Goal: Use online tool/utility: Utilize a website feature to perform a specific function

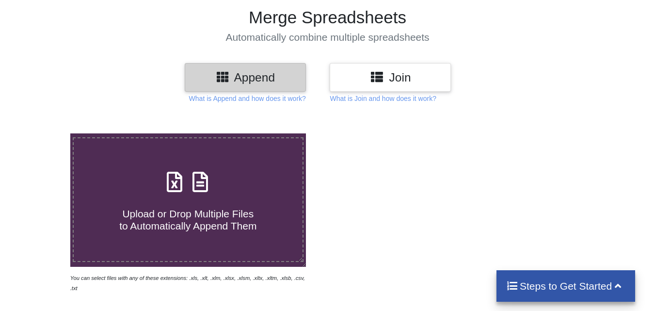
scroll to position [97, 0]
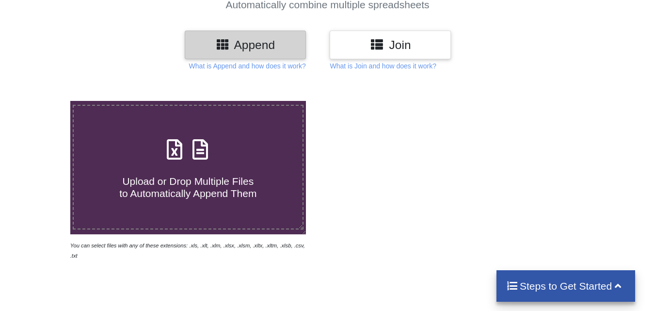
click at [228, 172] on h4 "Upload or Drop Multiple Files to Automatically Append Them" at bounding box center [188, 181] width 229 height 37
click at [44, 101] on input "Upload or Drop Multiple Files to Automatically Append Them" at bounding box center [44, 101] width 0 height 0
type input "C:\fakepath\1 junuary pending zimni.xlsx"
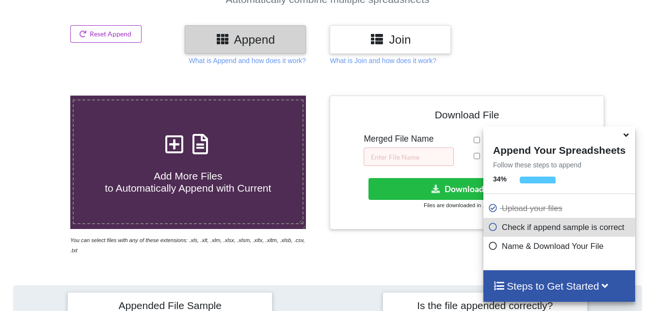
scroll to position [377, 0]
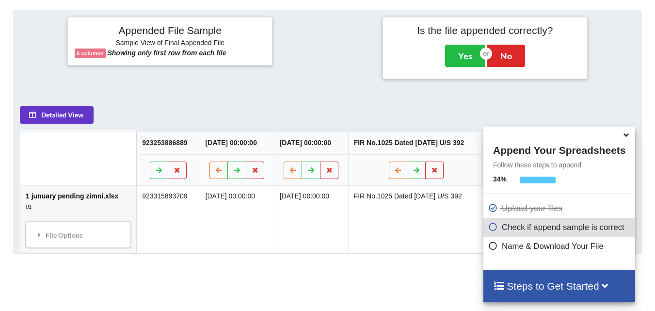
click at [490, 226] on icon at bounding box center [493, 225] width 10 height 8
click at [492, 228] on icon at bounding box center [493, 225] width 10 height 8
click at [491, 229] on icon at bounding box center [493, 225] width 10 height 8
click at [493, 242] on icon at bounding box center [493, 244] width 10 height 8
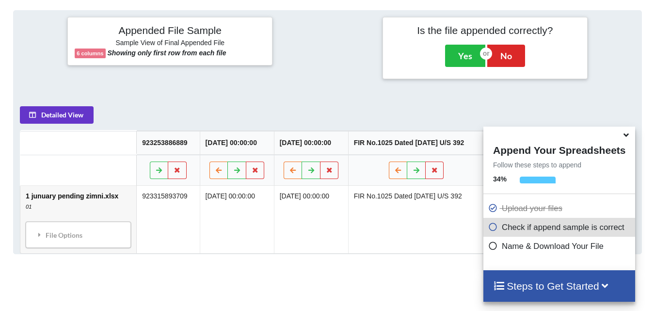
click at [493, 242] on icon at bounding box center [493, 244] width 10 height 8
click at [547, 282] on h4 "Steps to Get Started" at bounding box center [559, 286] width 132 height 12
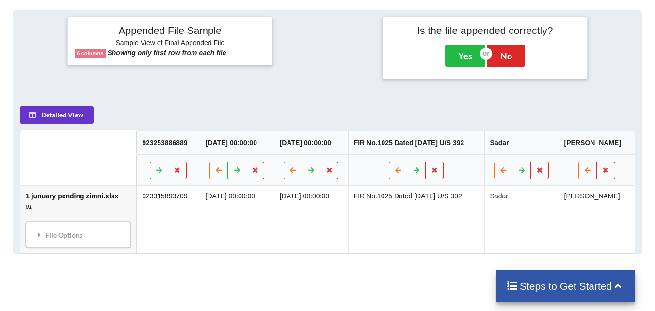
click at [554, 278] on div "Steps to Get Started" at bounding box center [565, 286] width 139 height 32
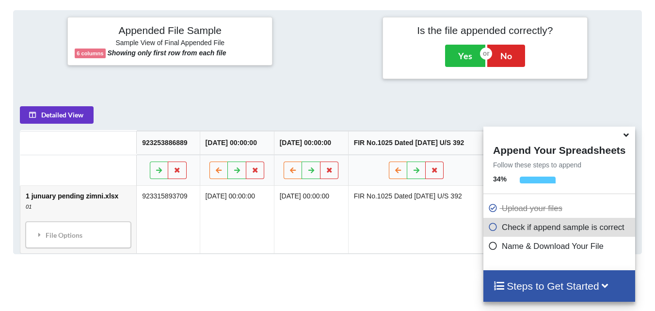
click at [554, 277] on div "Steps to Get Started" at bounding box center [559, 286] width 152 height 32
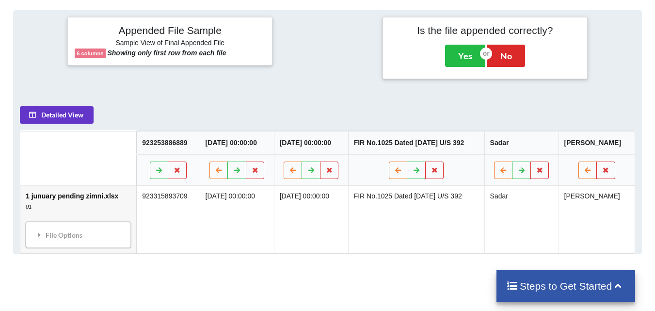
drag, startPoint x: 526, startPoint y: 214, endPoint x: 499, endPoint y: 203, distance: 30.0
click at [526, 213] on td "Sadar" at bounding box center [521, 219] width 74 height 67
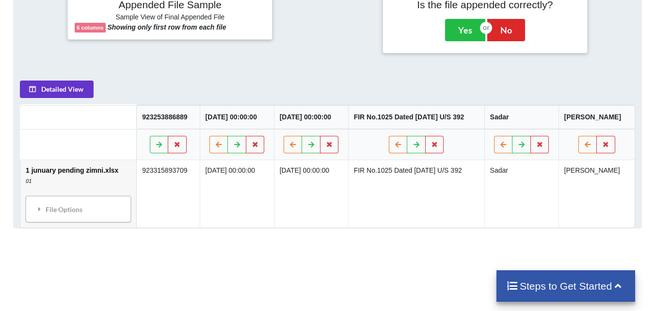
scroll to position [410, 0]
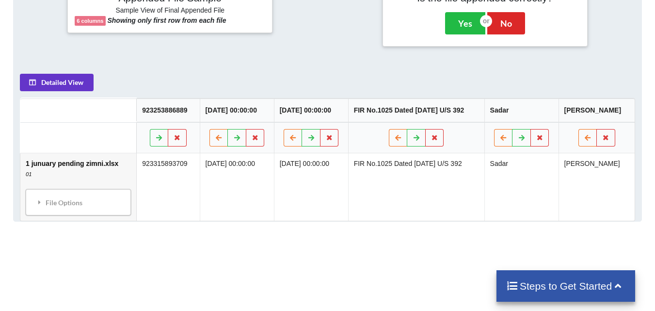
drag, startPoint x: 530, startPoint y: 167, endPoint x: 515, endPoint y: 149, distance: 23.5
click at [529, 167] on td "Sadar" at bounding box center [521, 186] width 74 height 67
click at [514, 153] on td "Sadar" at bounding box center [521, 186] width 74 height 67
drag, startPoint x: 514, startPoint y: 146, endPoint x: 515, endPoint y: 158, distance: 11.7
click at [514, 153] on td "Sadar" at bounding box center [521, 186] width 74 height 67
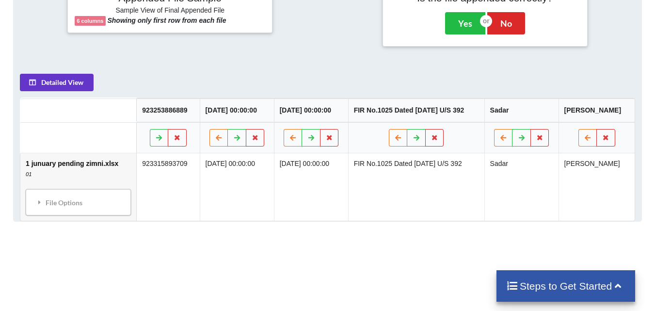
click at [515, 162] on td "Sadar" at bounding box center [521, 186] width 74 height 67
drag, startPoint x: 515, startPoint y: 161, endPoint x: 430, endPoint y: 158, distance: 85.4
click at [514, 161] on td "Sadar" at bounding box center [521, 186] width 74 height 67
click at [363, 153] on td "FIR No.1025 Dated [DATE] U/S 392" at bounding box center [416, 186] width 136 height 67
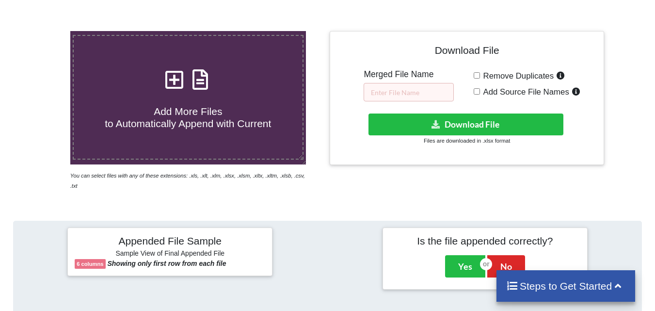
scroll to position [151, 0]
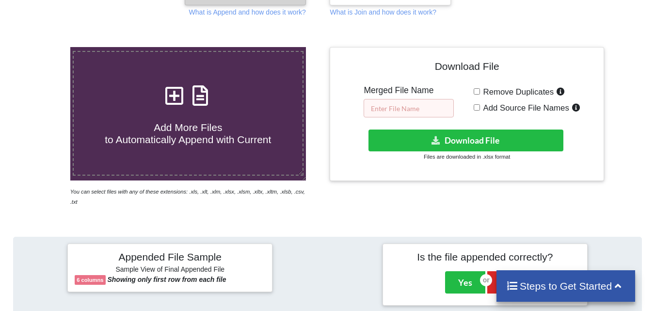
click at [426, 110] on input "text" at bounding box center [409, 108] width 90 height 18
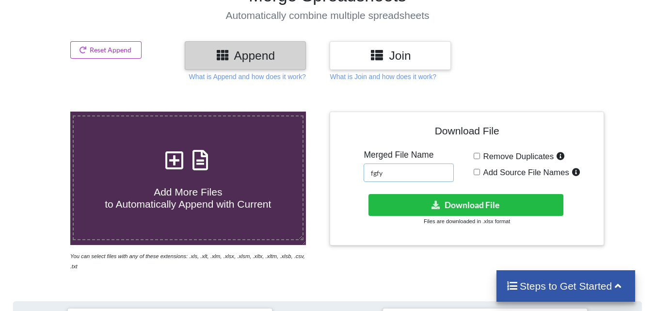
drag, startPoint x: 397, startPoint y: 173, endPoint x: 345, endPoint y: 171, distance: 52.9
click at [345, 171] on div "Download File Merged File Name fgfy Remove Duplicates Add Source File Names Dow…" at bounding box center [466, 179] width 259 height 120
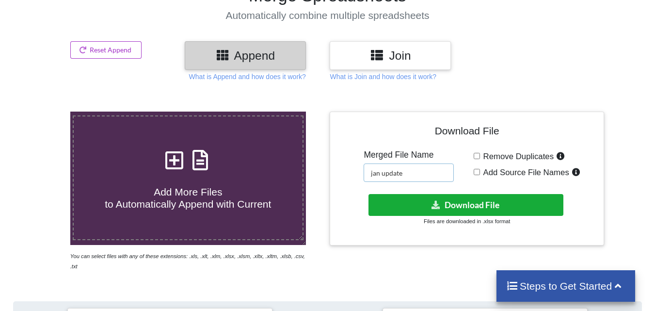
type input "jan update"
click at [469, 199] on button "Download File" at bounding box center [465, 205] width 195 height 22
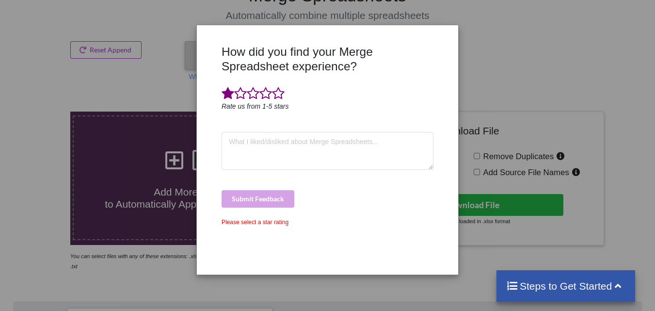
click at [222, 93] on span at bounding box center [228, 94] width 13 height 14
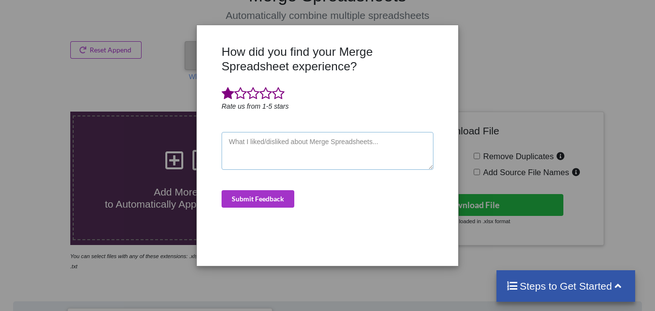
click at [255, 137] on textarea at bounding box center [328, 151] width 212 height 38
click at [137, 111] on div "How did you find your Merge Spreadsheet experience? Rate us from 1-5 stars Subm…" at bounding box center [327, 155] width 655 height 311
click at [447, 29] on div "How did you find your Merge Spreadsheet experience? Rate us from 1-5 stars Subm…" at bounding box center [327, 145] width 261 height 240
click at [177, 133] on div "How did you find your Merge Spreadsheet experience? Rate us from 1-5 stars Subm…" at bounding box center [327, 155] width 655 height 311
drag, startPoint x: 159, startPoint y: 52, endPoint x: 149, endPoint y: 37, distance: 18.3
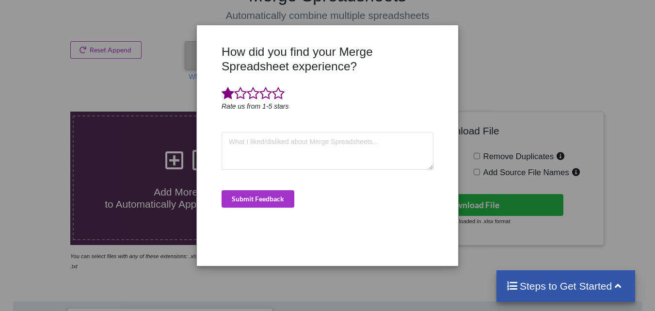
click at [159, 50] on div "How did you find your Merge Spreadsheet experience? Rate us from 1-5 stars Subm…" at bounding box center [327, 155] width 655 height 311
